Goal: Check status: Check status

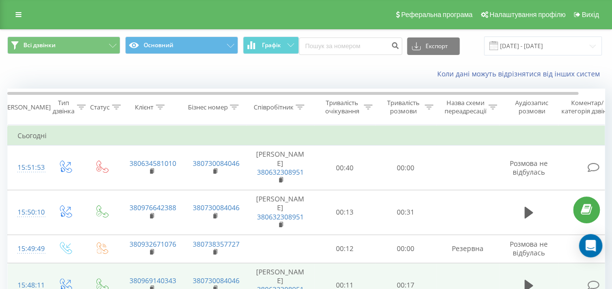
scroll to position [49, 0]
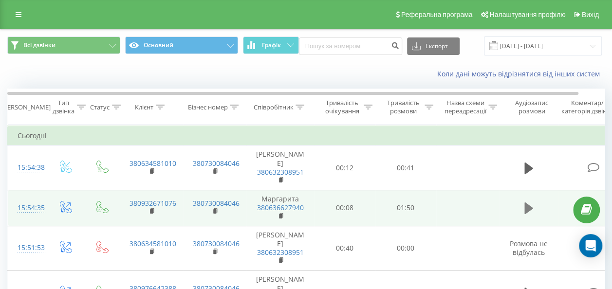
click at [524, 205] on icon at bounding box center [528, 209] width 9 height 14
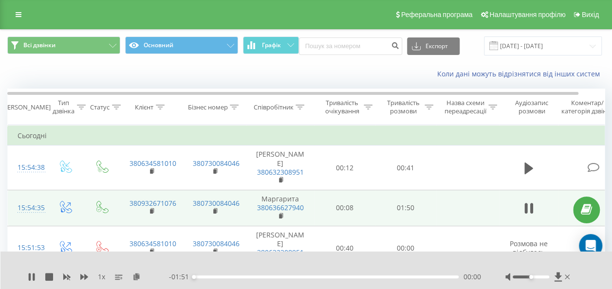
click at [216, 276] on div "00:00" at bounding box center [326, 277] width 265 height 3
click at [227, 277] on div "00:14" at bounding box center [326, 277] width 265 height 3
click at [243, 277] on div "00:14" at bounding box center [326, 277] width 265 height 3
click at [30, 276] on div "1 x - 00:38 01:13 01:13" at bounding box center [306, 270] width 612 height 37
click at [34, 277] on icon at bounding box center [34, 277] width 2 height 8
